Goal: Task Accomplishment & Management: Complete application form

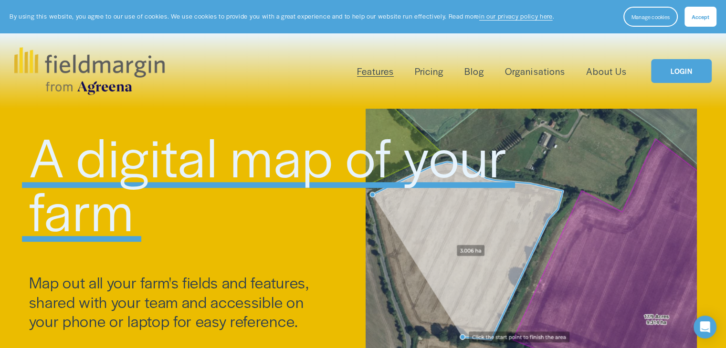
click at [695, 19] on span "Accept" at bounding box center [700, 17] width 18 height 8
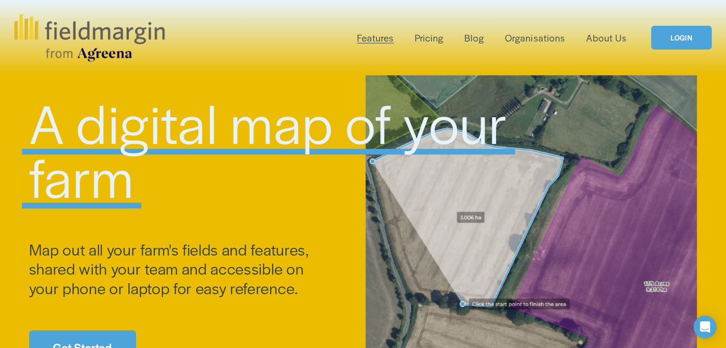
click at [514, 187] on h1 "A digital map of your farm" at bounding box center [278, 149] width 499 height 108
click at [680, 37] on link "LOGIN" at bounding box center [681, 38] width 60 height 24
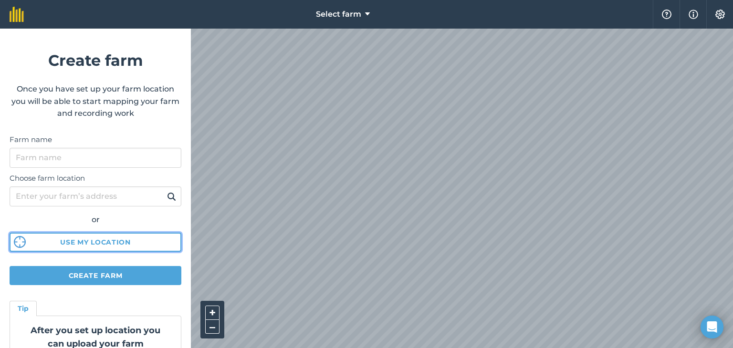
click at [110, 244] on button "Use my location" at bounding box center [96, 242] width 172 height 19
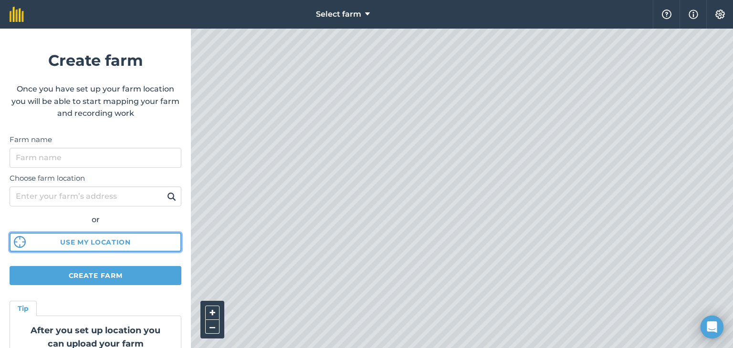
click at [94, 240] on button "Use my location" at bounding box center [96, 242] width 172 height 19
click at [21, 241] on img at bounding box center [20, 242] width 12 height 12
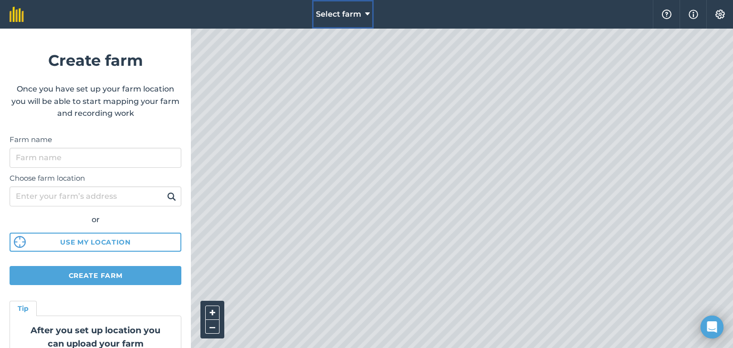
click at [368, 13] on icon at bounding box center [367, 14] width 5 height 11
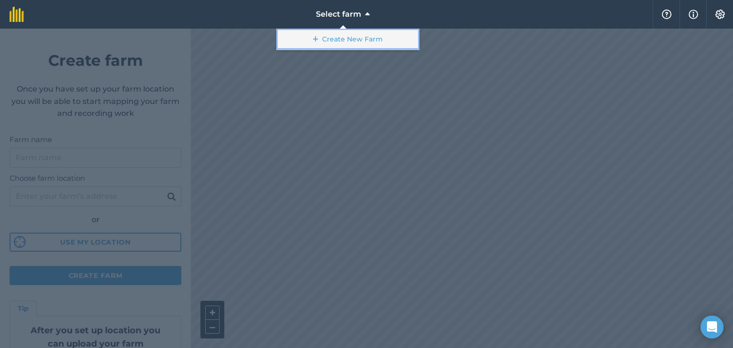
click at [355, 41] on link "Create New Farm" at bounding box center [347, 39] width 143 height 21
click at [325, 40] on link "Create New Farm" at bounding box center [347, 39] width 143 height 21
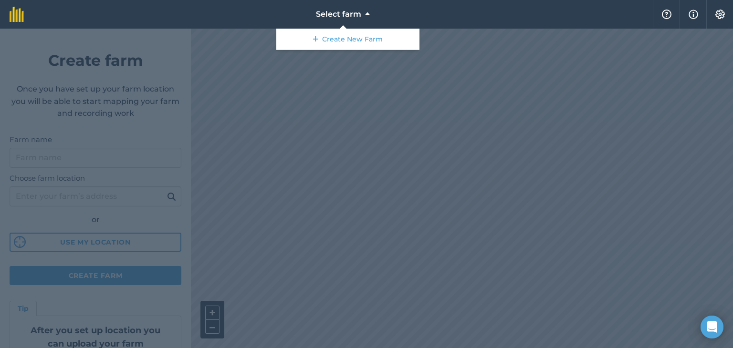
click at [225, 152] on div at bounding box center [366, 189] width 733 height 320
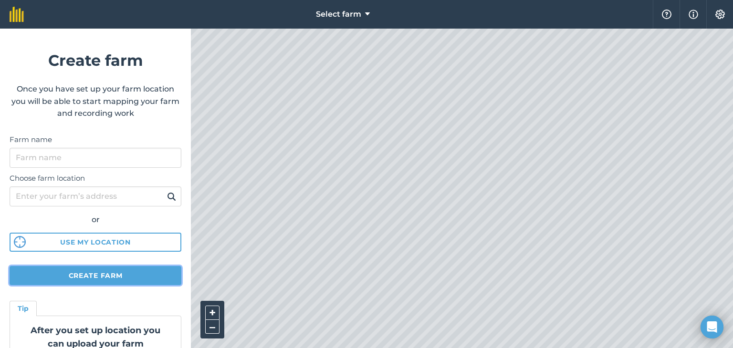
click at [111, 276] on button "Create farm" at bounding box center [96, 275] width 172 height 19
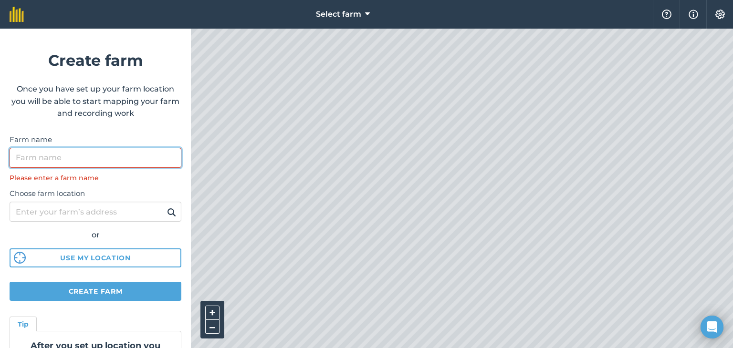
click at [84, 157] on input "Farm name" at bounding box center [96, 158] width 172 height 20
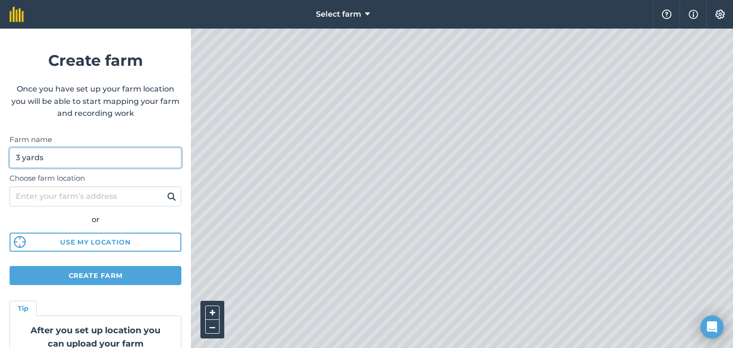
type input "3 yards"
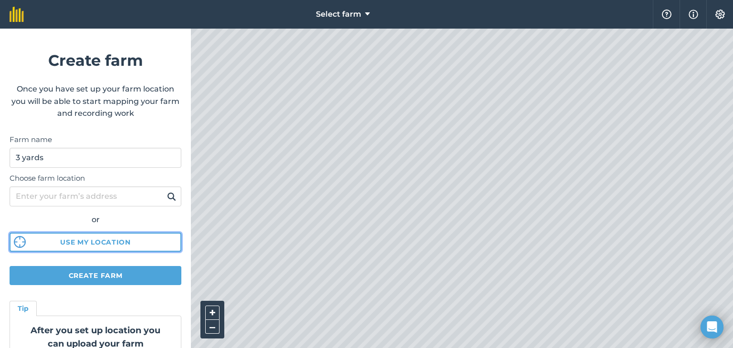
click at [96, 238] on button "Use my location" at bounding box center [96, 242] width 172 height 19
click at [213, 328] on button "–" at bounding box center [212, 327] width 14 height 14
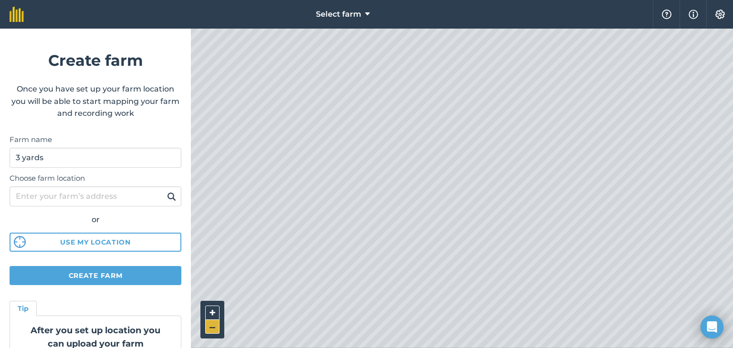
click at [213, 328] on button "–" at bounding box center [212, 327] width 14 height 14
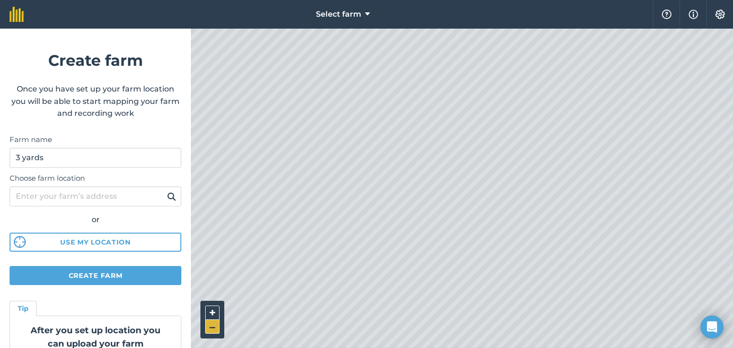
click at [213, 328] on button "–" at bounding box center [212, 327] width 14 height 14
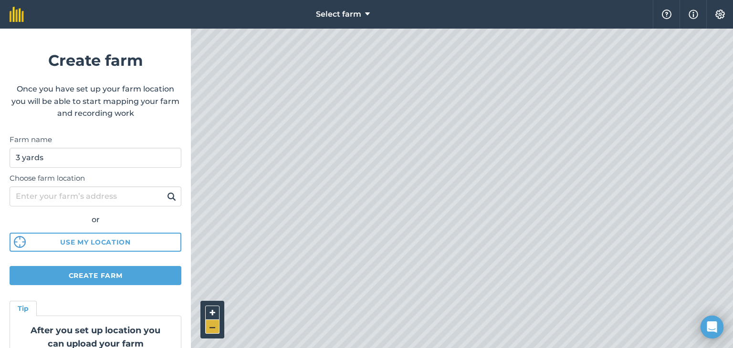
click at [213, 328] on button "–" at bounding box center [212, 327] width 14 height 14
click at [214, 310] on button "+" at bounding box center [212, 313] width 14 height 14
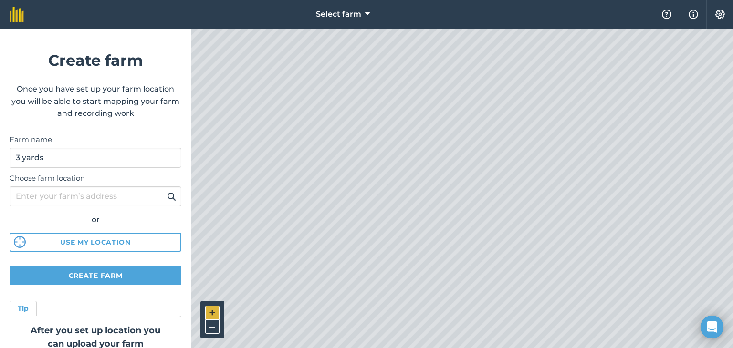
click at [214, 310] on button "+" at bounding box center [212, 313] width 14 height 14
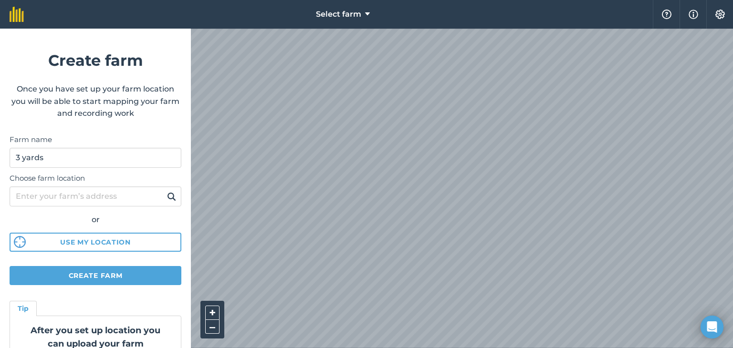
click at [528, 348] on html "Select farm Help Info Settings Create farm Once you have set up your farm locat…" at bounding box center [366, 174] width 733 height 348
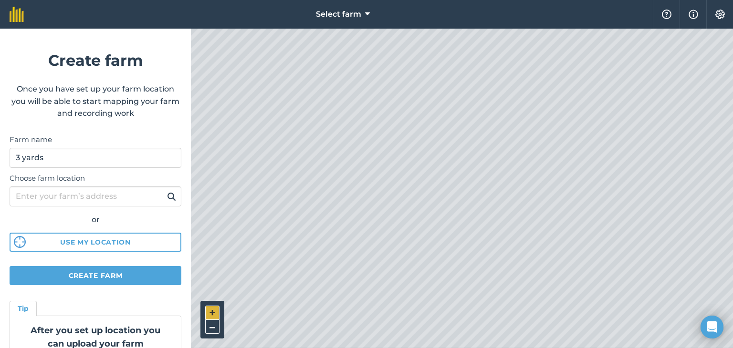
click at [212, 313] on button "+" at bounding box center [212, 313] width 14 height 14
click at [212, 311] on button "+" at bounding box center [212, 313] width 14 height 14
click at [211, 311] on button "+" at bounding box center [212, 313] width 14 height 14
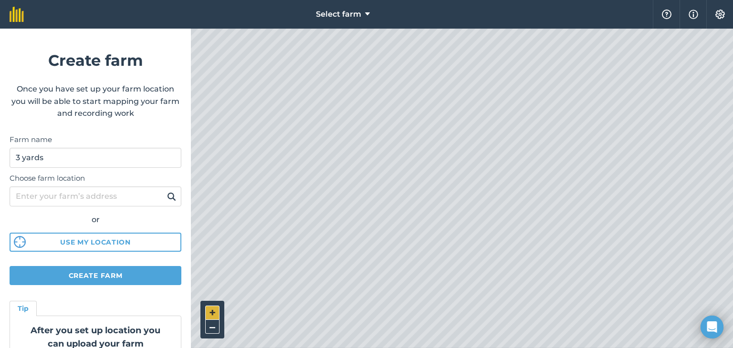
click at [208, 310] on button "+" at bounding box center [212, 313] width 14 height 14
click at [211, 308] on button "+" at bounding box center [212, 313] width 14 height 14
click at [209, 311] on button "+" at bounding box center [212, 313] width 14 height 14
click at [213, 318] on button "+" at bounding box center [212, 313] width 14 height 14
